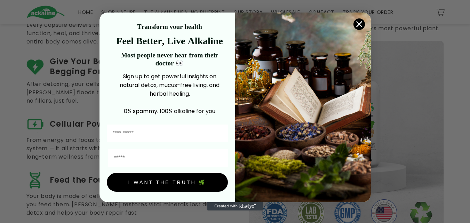
scroll to position [313, 0]
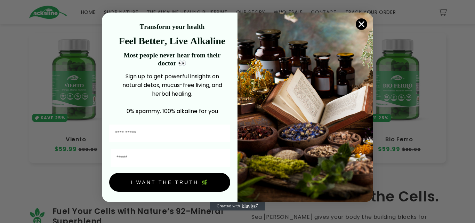
click at [363, 19] on circle "Close dialog" at bounding box center [361, 23] width 11 height 11
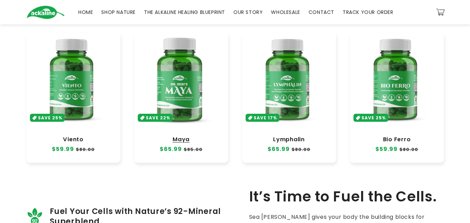
scroll to position [348, 0]
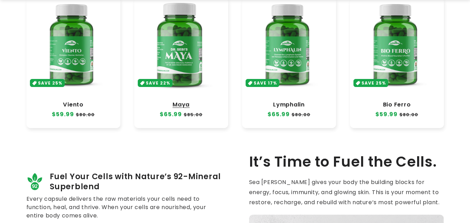
click at [182, 101] on link "Maya" at bounding box center [181, 104] width 80 height 7
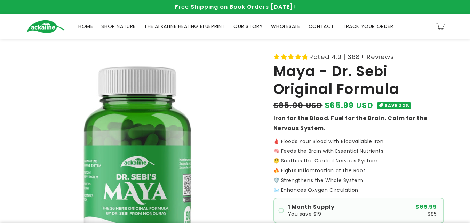
scroll to position [70, 0]
